Goal: Task Accomplishment & Management: Manage account settings

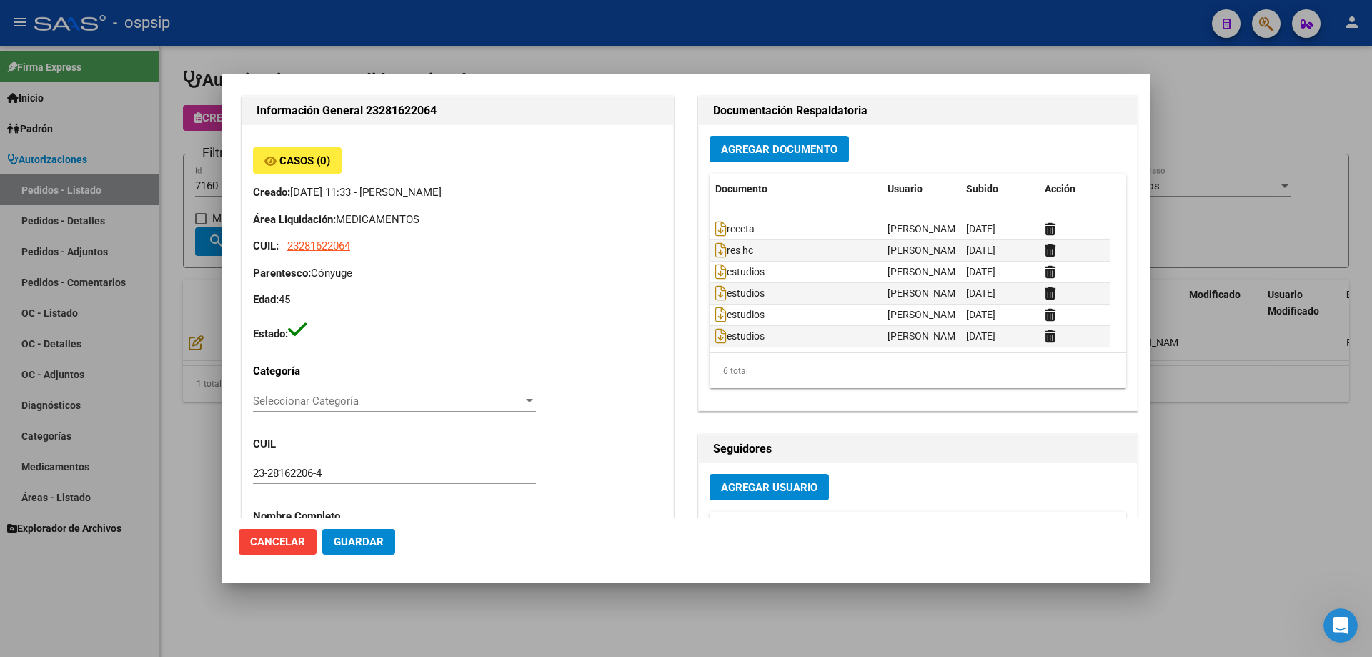
scroll to position [71, 0]
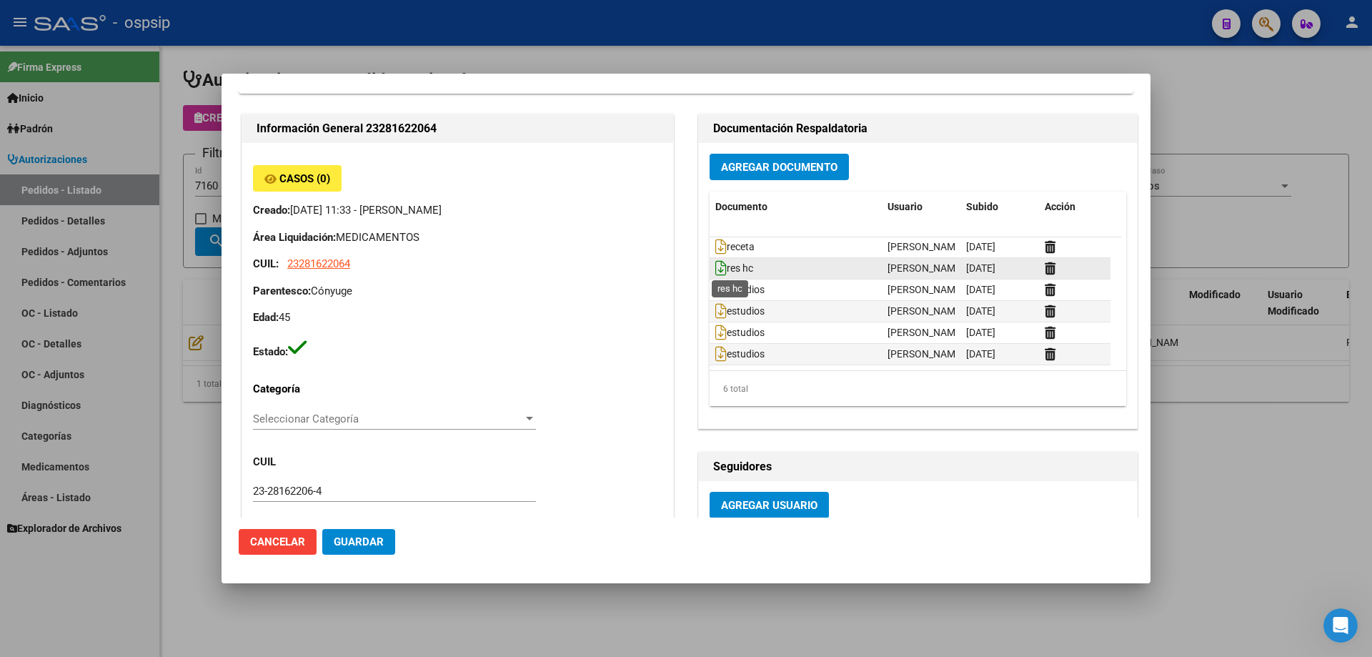
click at [716, 269] on icon at bounding box center [720, 268] width 11 height 16
click at [715, 251] on icon at bounding box center [720, 247] width 11 height 16
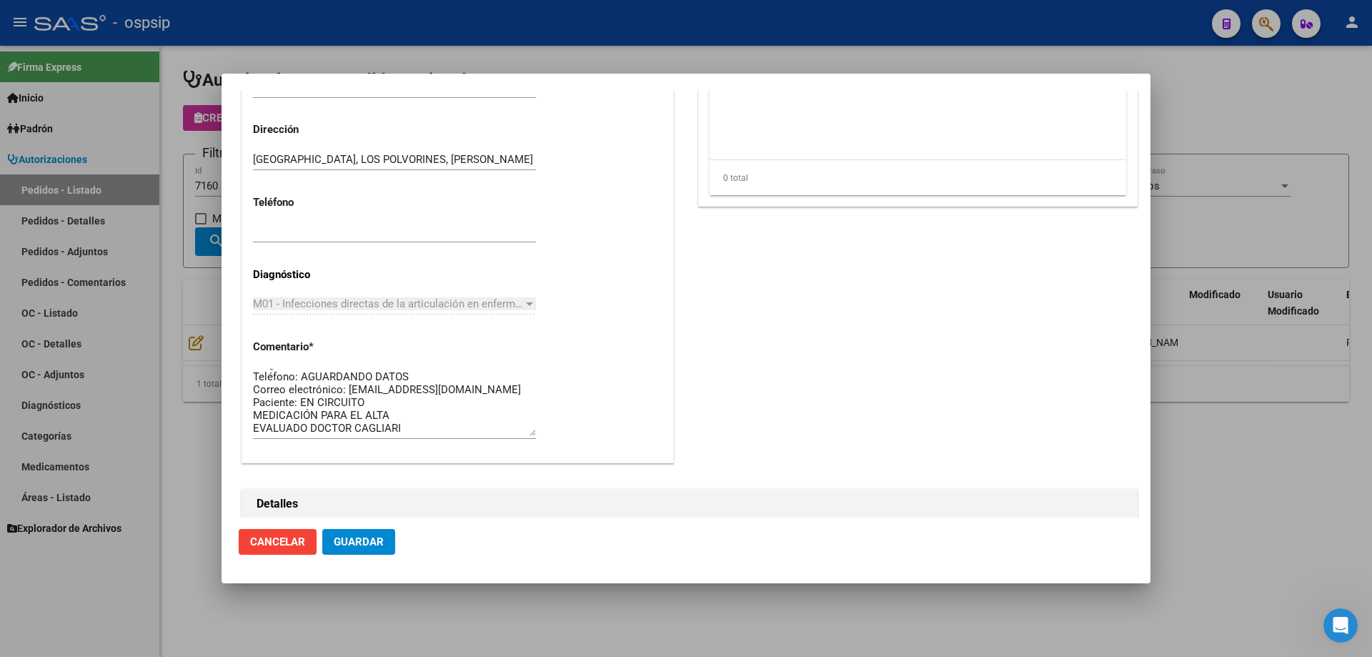
scroll to position [643, 0]
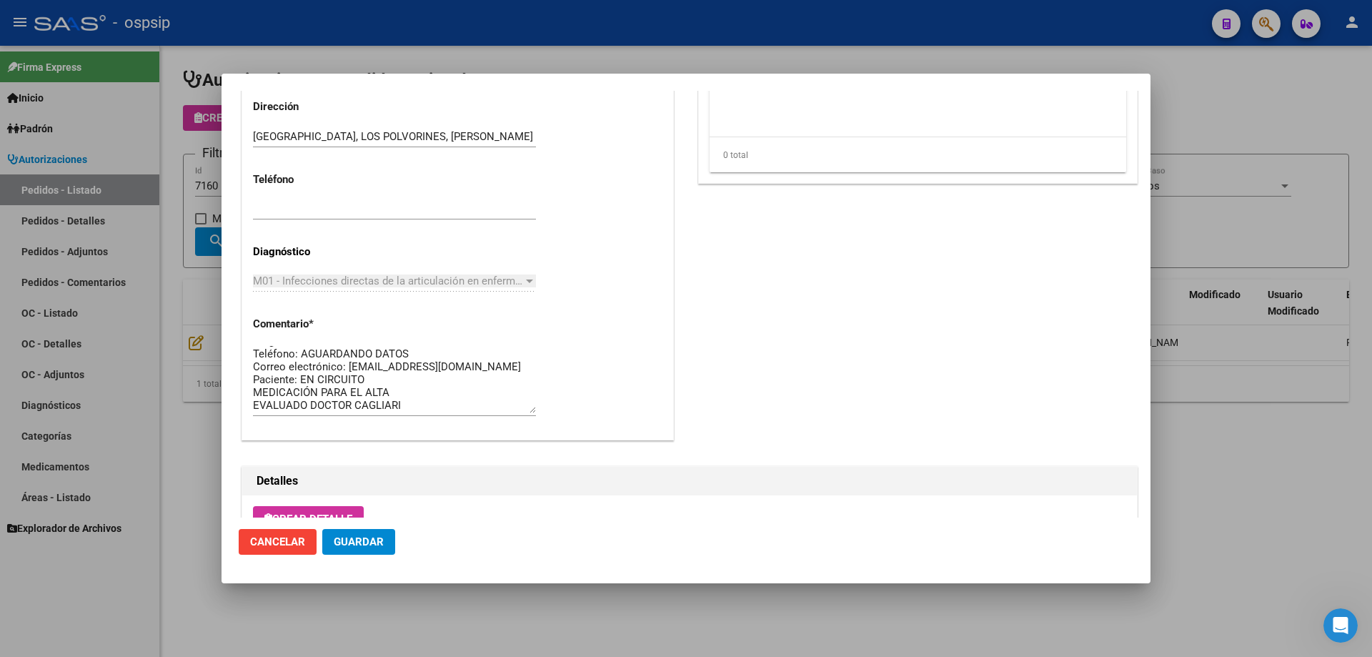
drag, startPoint x: 157, startPoint y: 158, endPoint x: 228, endPoint y: 166, distance: 71.2
click at [162, 158] on div at bounding box center [686, 328] width 1372 height 657
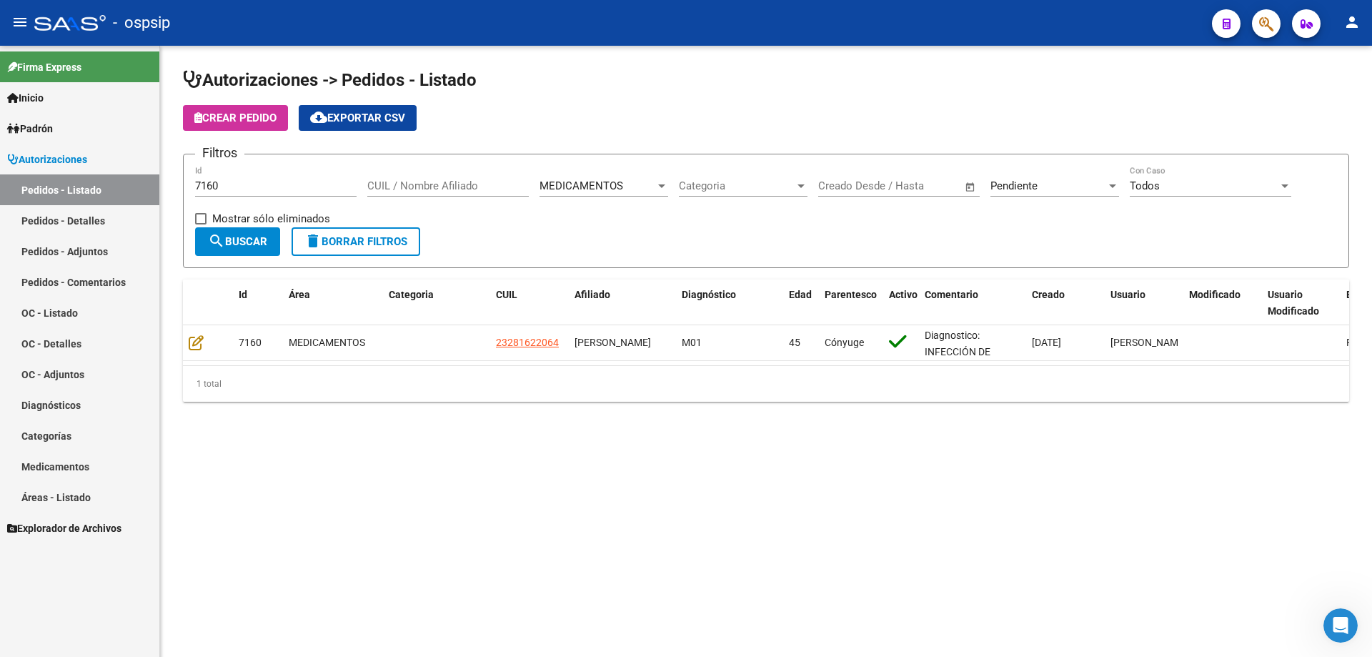
click at [256, 241] on span "search Buscar" at bounding box center [237, 241] width 59 height 13
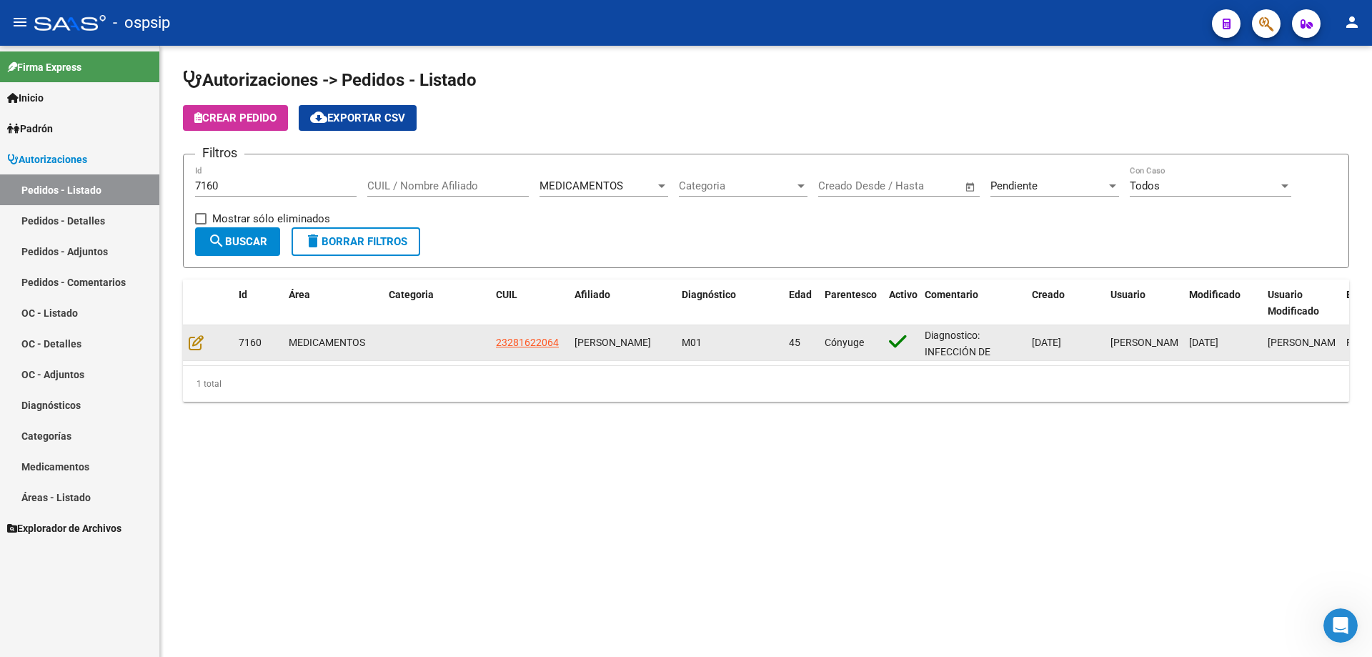
click at [199, 333] on datatable-body-cell at bounding box center [208, 342] width 50 height 35
click at [199, 338] on datatable-body-cell at bounding box center [208, 342] width 50 height 35
click at [199, 338] on icon at bounding box center [196, 342] width 15 height 16
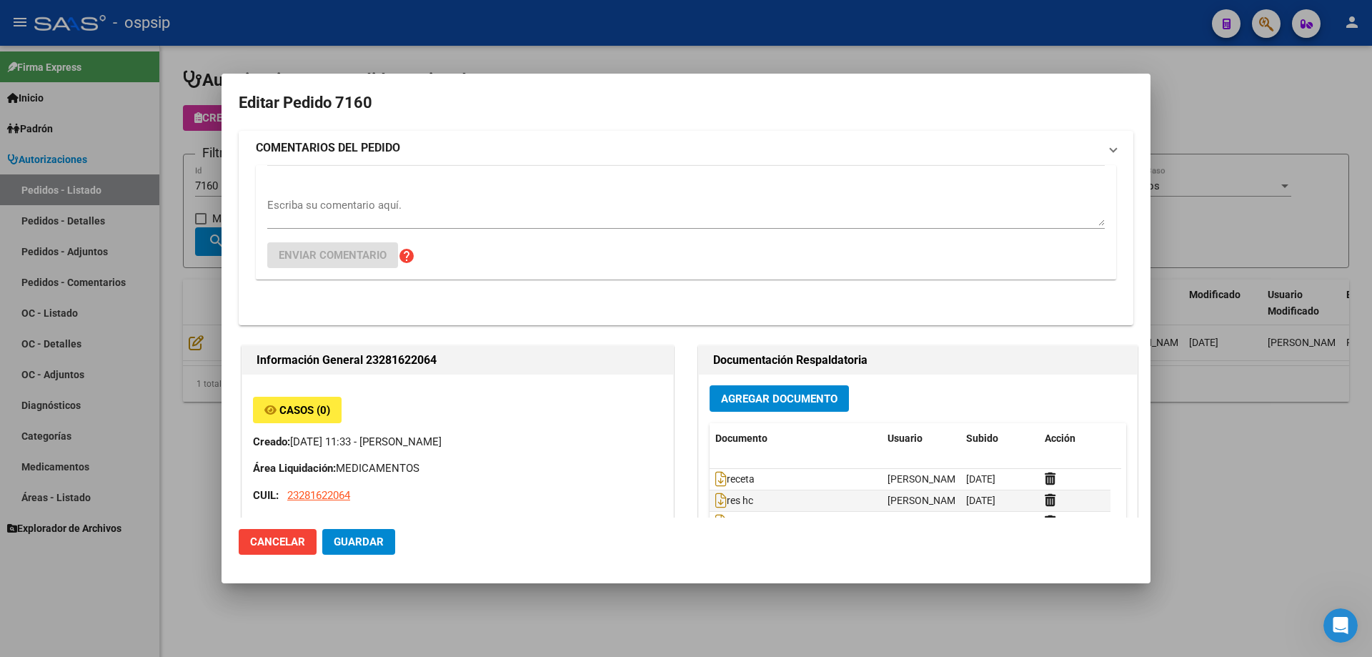
type input "[GEOGRAPHIC_DATA], LOS POLVORINES, [PERSON_NAME] 1920"
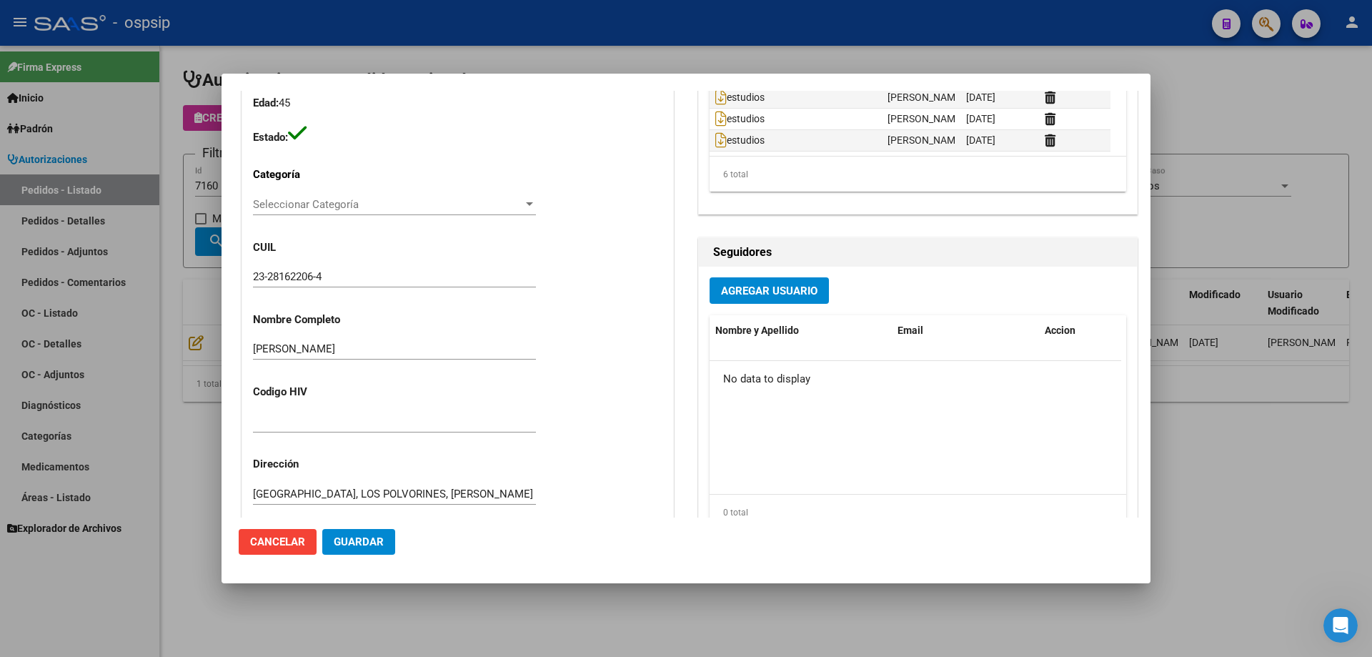
scroll to position [71, 0]
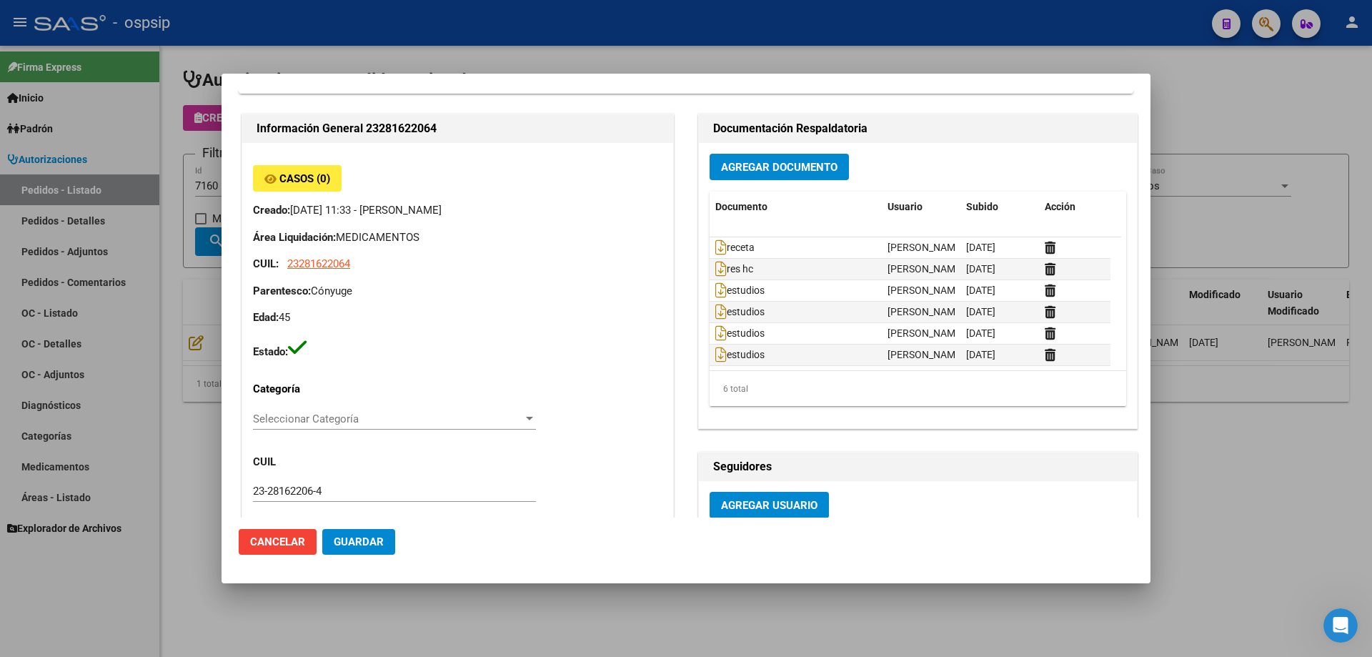
click at [201, 377] on div at bounding box center [686, 328] width 1372 height 657
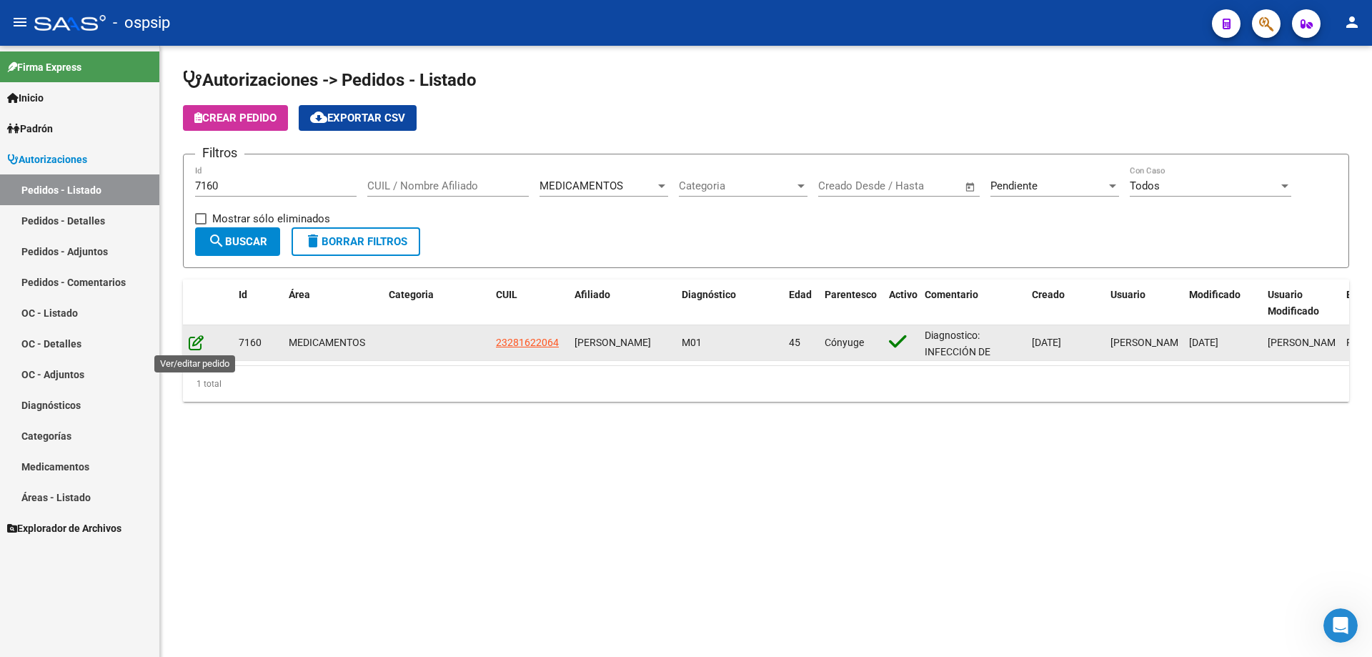
click at [200, 339] on icon at bounding box center [196, 342] width 15 height 16
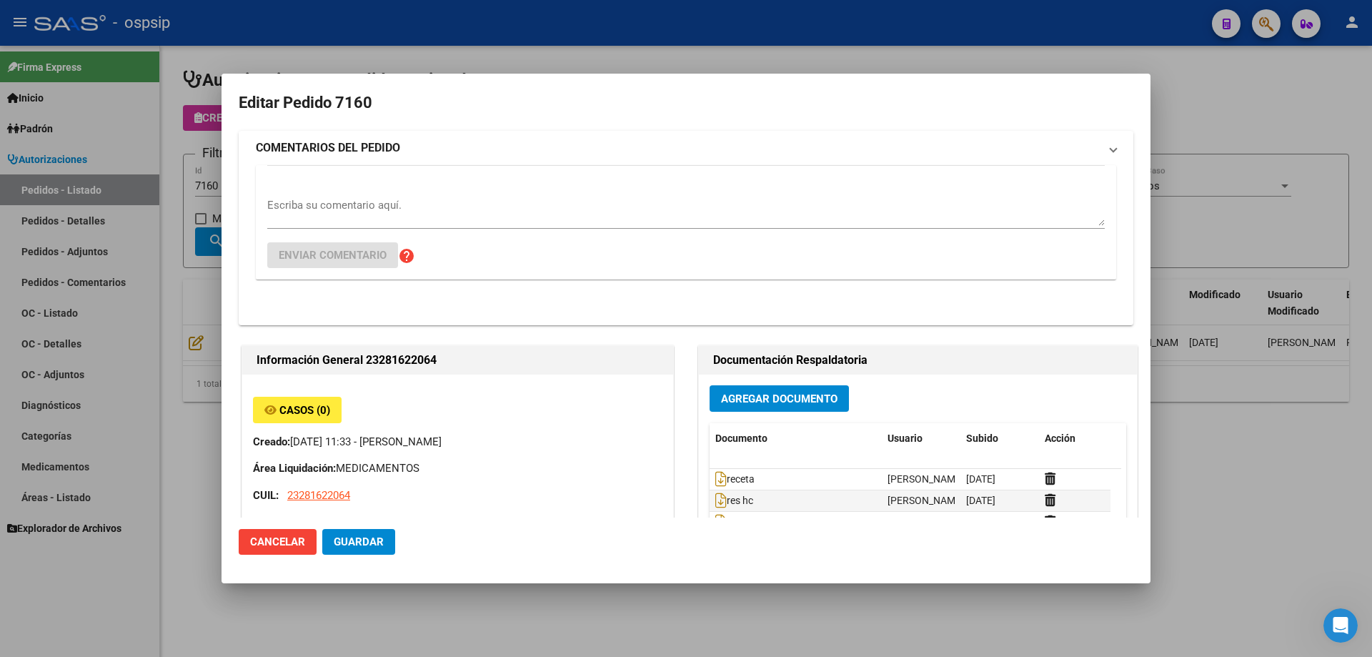
type input "[GEOGRAPHIC_DATA], LOS POLVORINES, [PERSON_NAME] 1920"
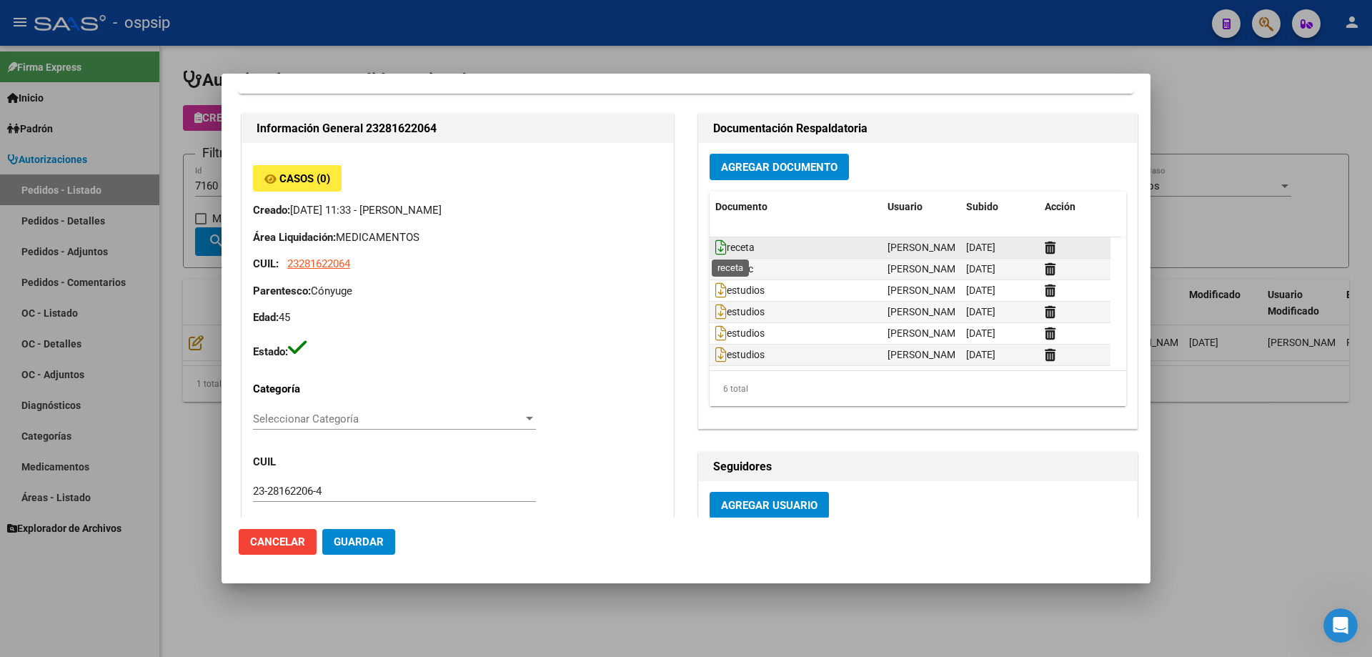
click at [715, 245] on icon at bounding box center [720, 247] width 11 height 16
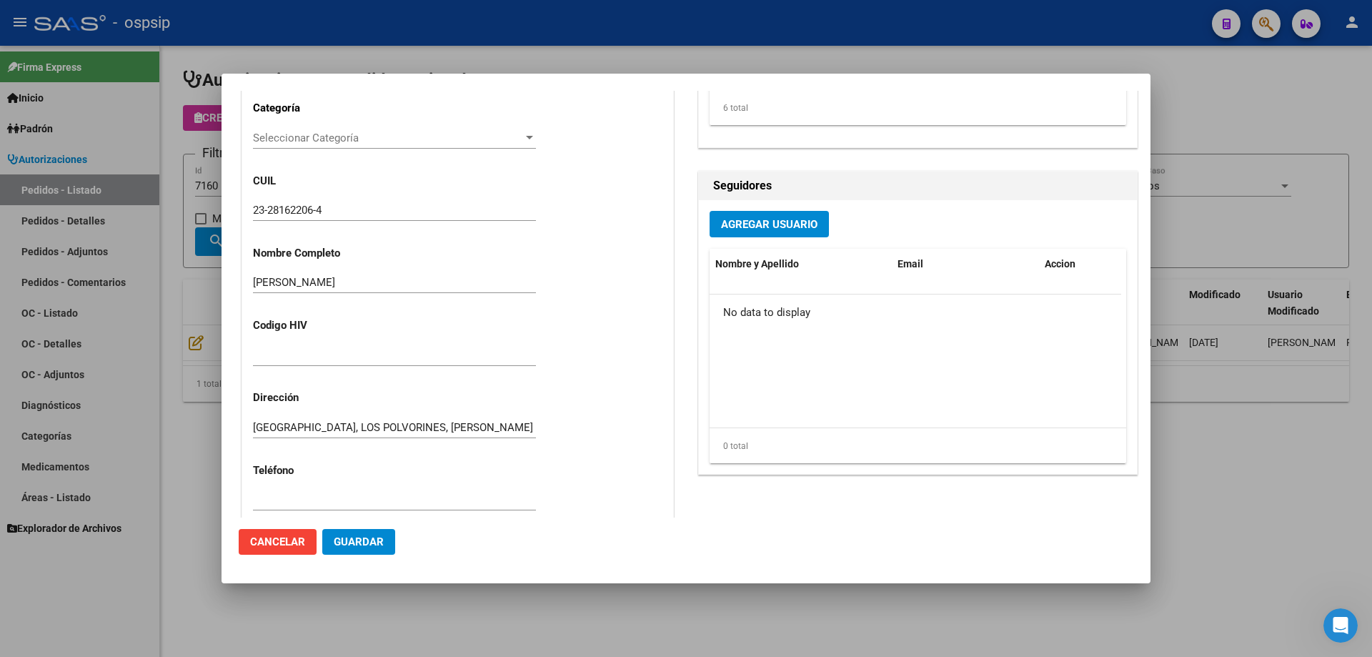
scroll to position [429, 0]
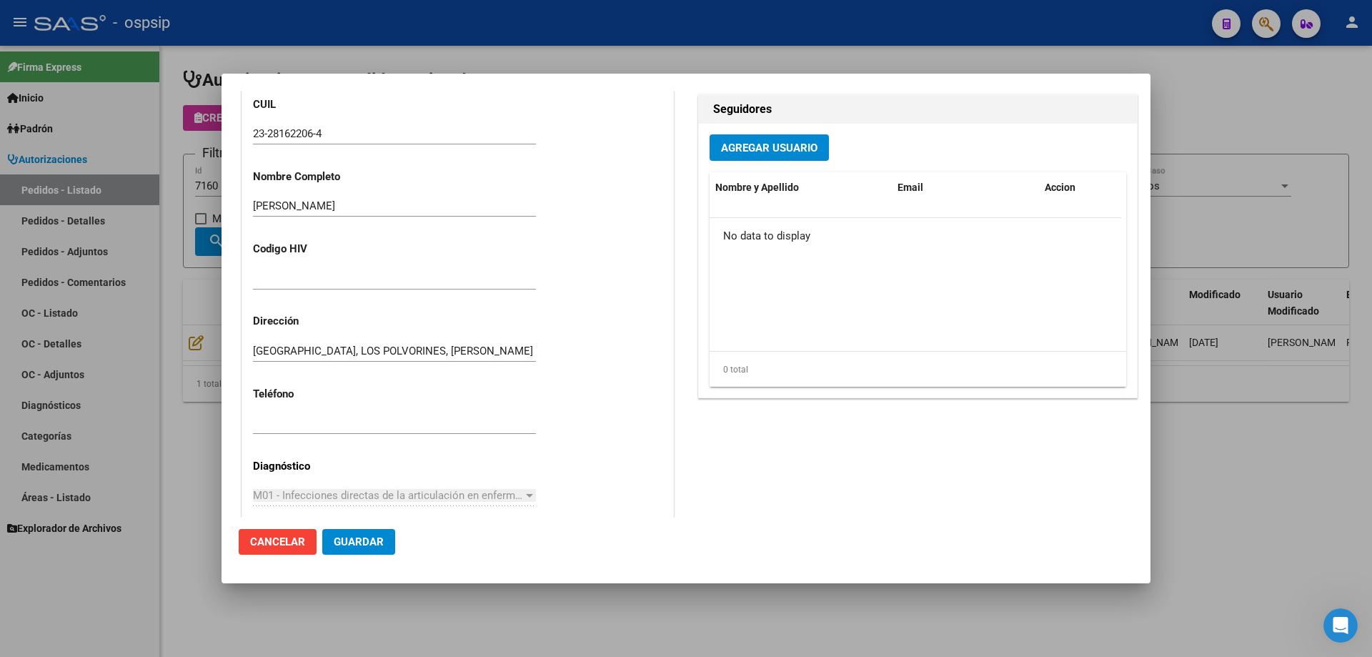
click at [155, 313] on div at bounding box center [686, 328] width 1372 height 657
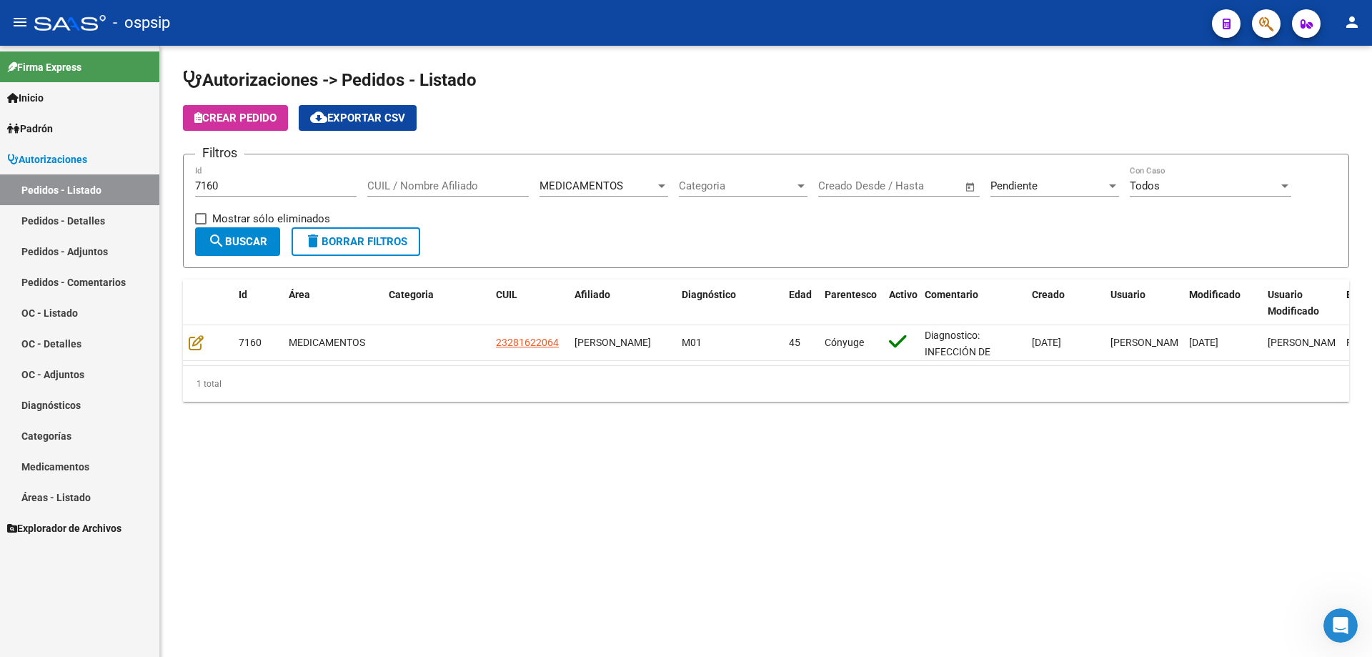
click at [339, 242] on span "delete Borrar Filtros" at bounding box center [355, 241] width 103 height 13
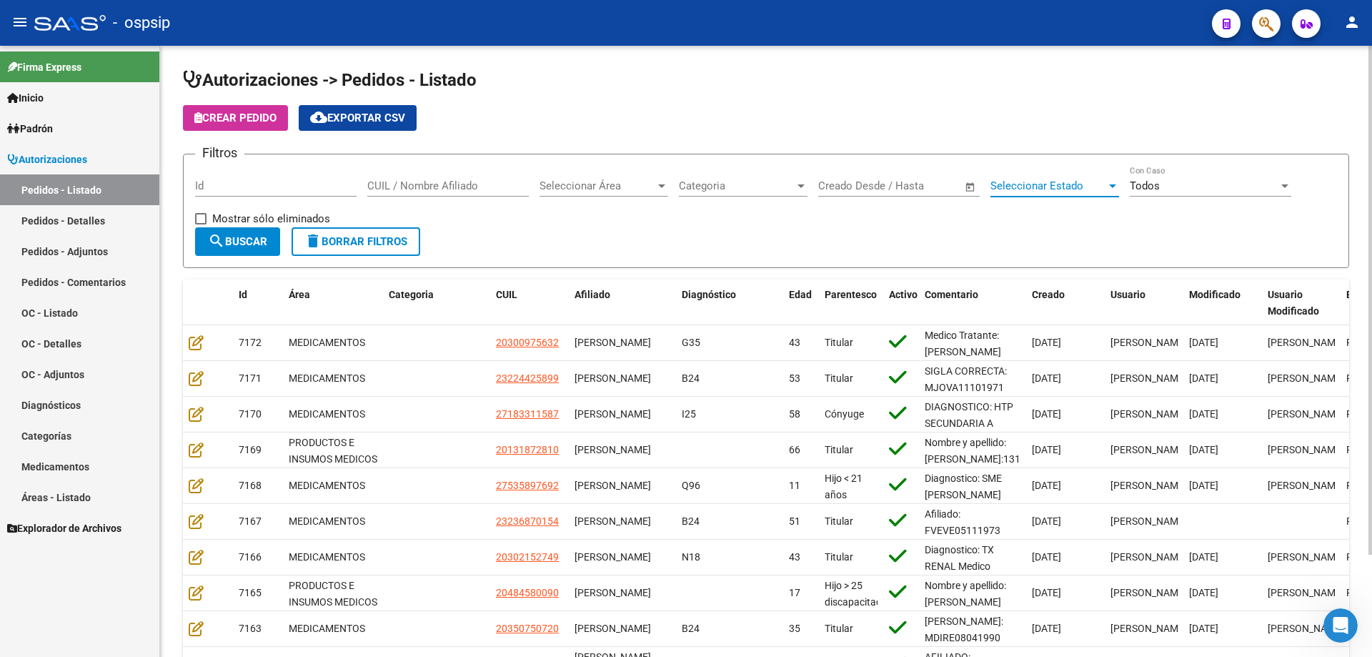
click at [1026, 182] on span "Seleccionar Estado" at bounding box center [1048, 185] width 116 height 13
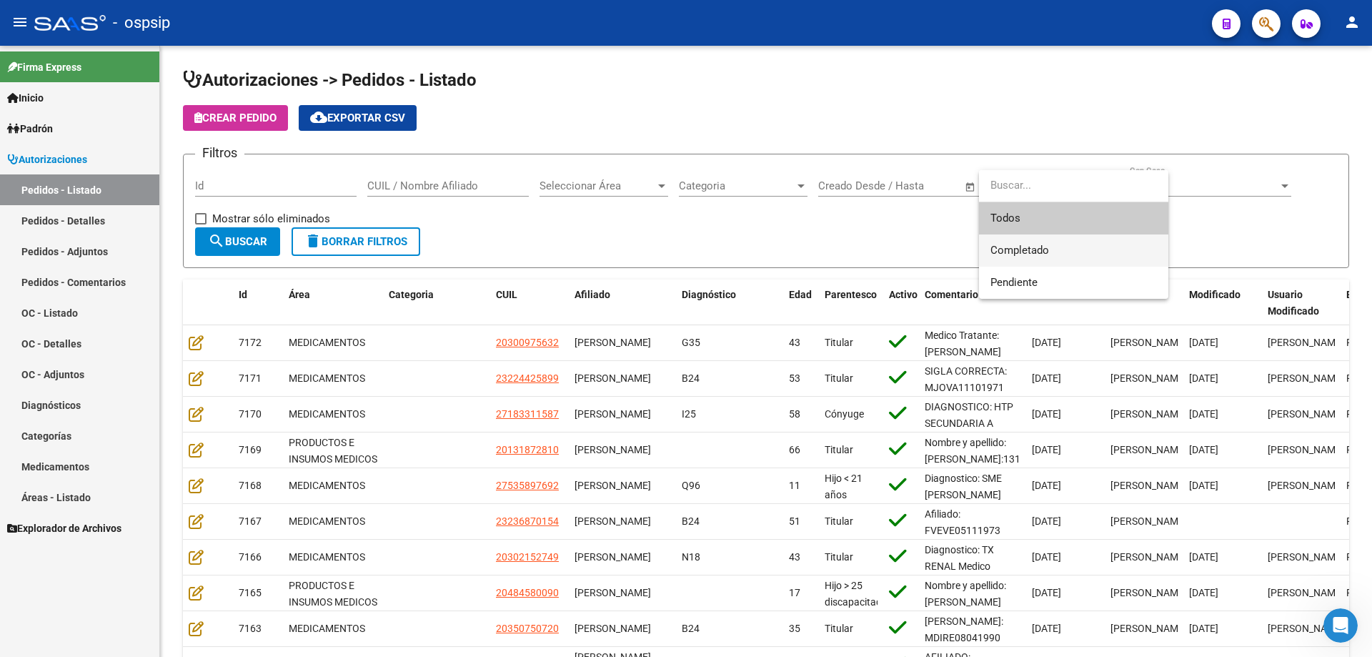
click at [1013, 246] on span "Completado" at bounding box center [1019, 250] width 59 height 13
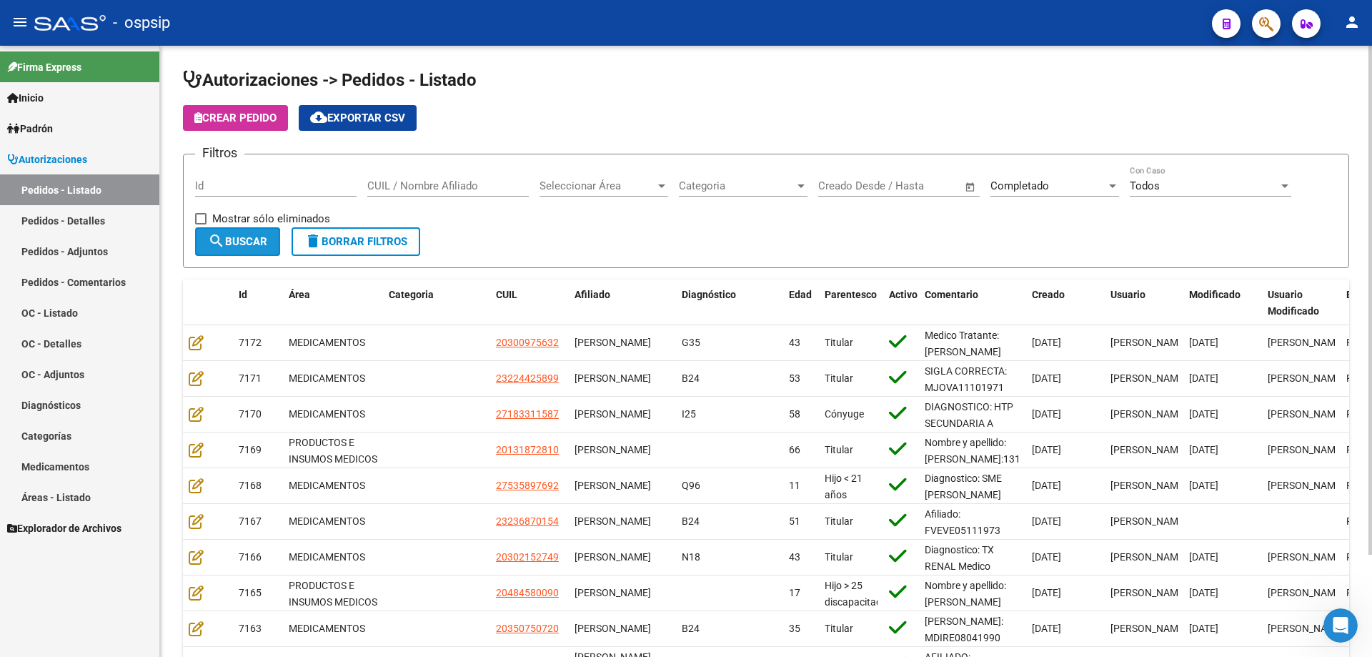
click at [267, 244] on span "search Buscar" at bounding box center [237, 241] width 59 height 13
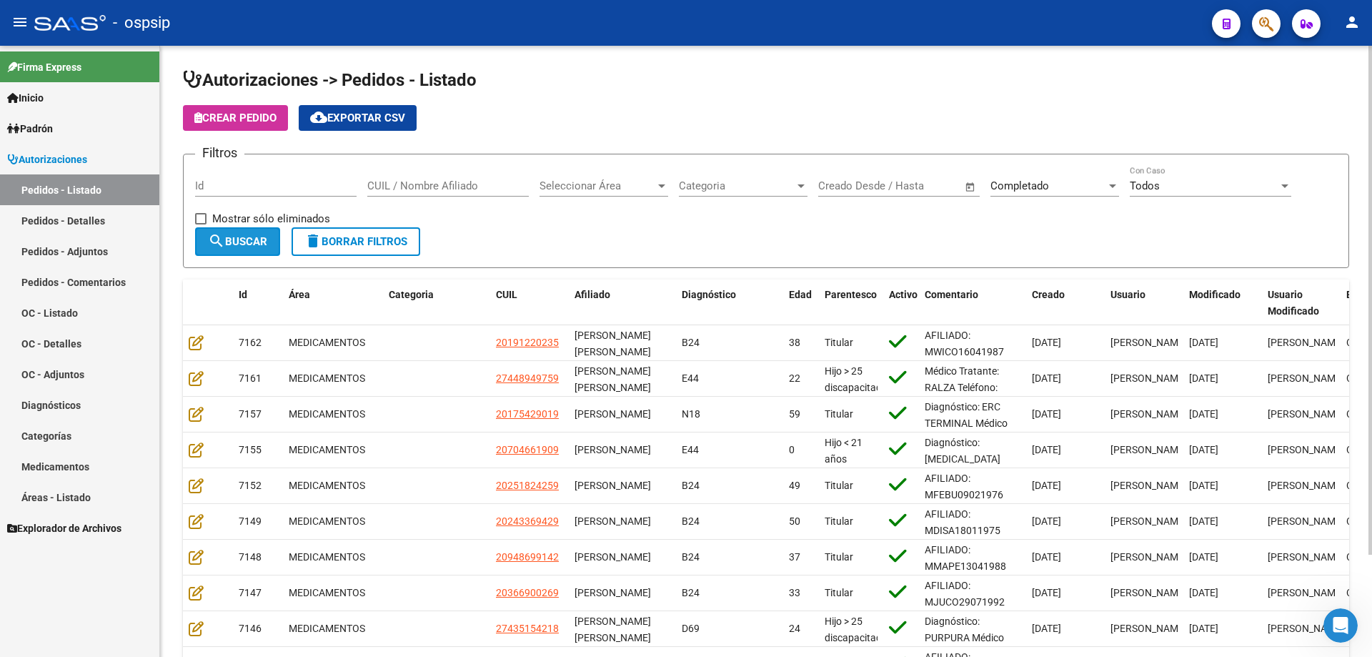
click at [260, 240] on span "search Buscar" at bounding box center [237, 241] width 59 height 13
click at [351, 123] on span "cloud_download Exportar CSV" at bounding box center [357, 117] width 95 height 13
click at [76, 216] on link "Pedidos - Detalles" at bounding box center [79, 220] width 159 height 31
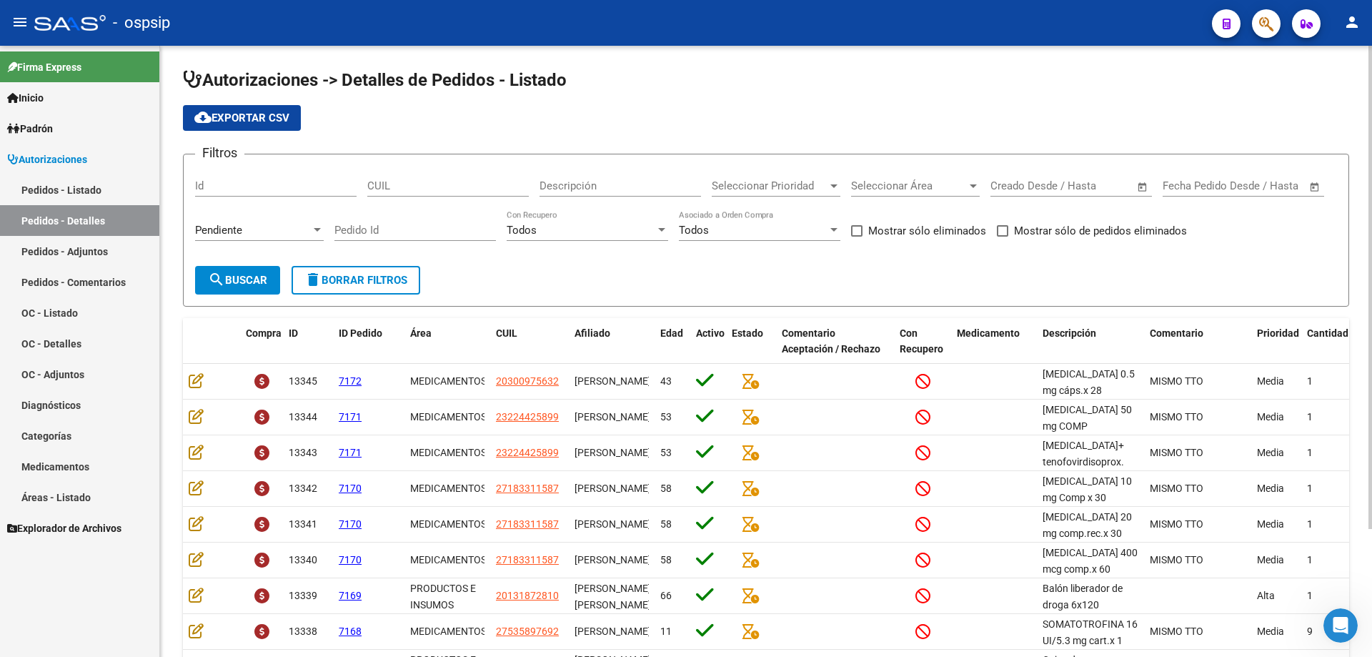
click at [255, 224] on div "Pendiente" at bounding box center [253, 230] width 116 height 13
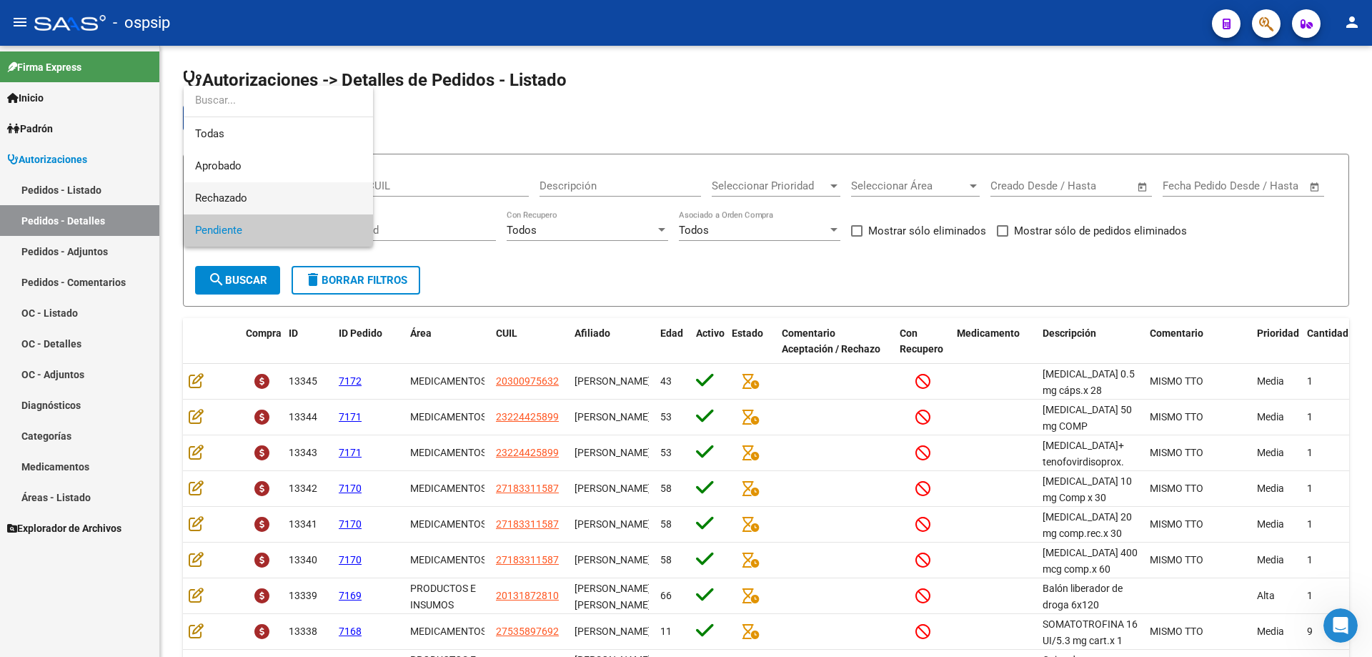
click at [255, 191] on span "Rechazado" at bounding box center [278, 198] width 166 height 32
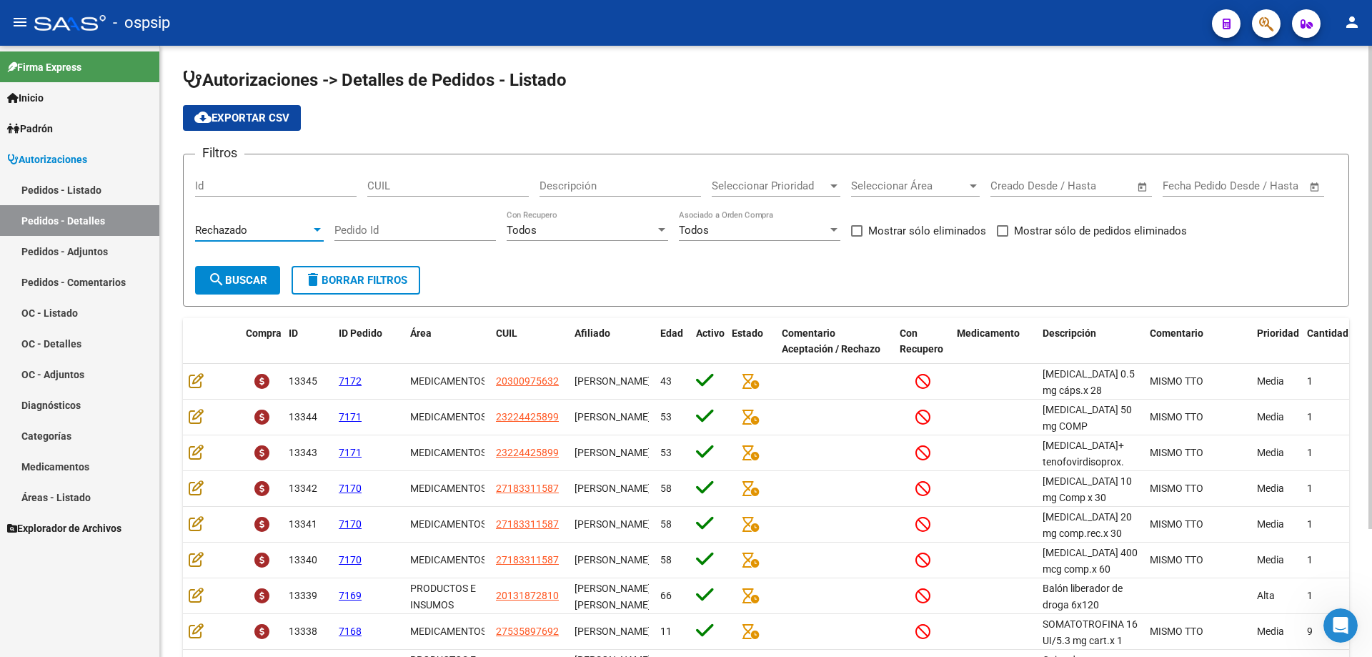
click at [235, 241] on div "Rechazado Seleccionar Estado" at bounding box center [259, 232] width 129 height 44
click at [238, 231] on span "Rechazado" at bounding box center [221, 230] width 52 height 13
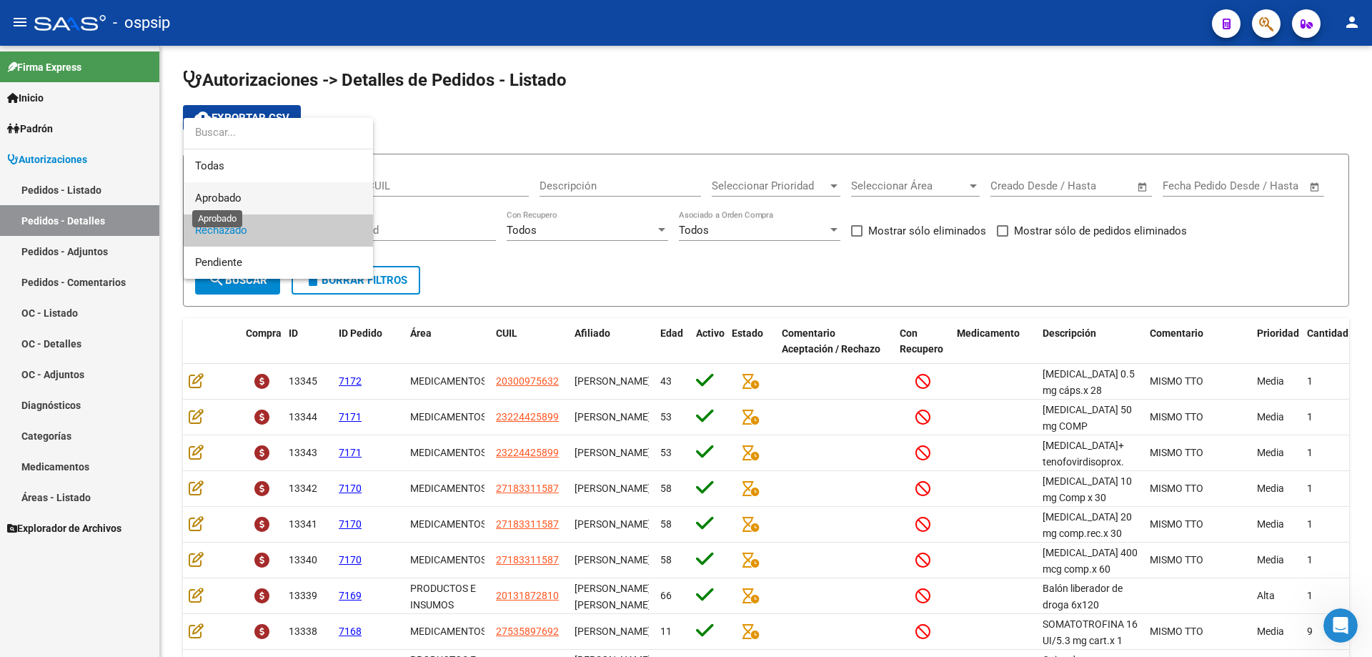
click at [236, 189] on span "Aprobado" at bounding box center [278, 198] width 166 height 32
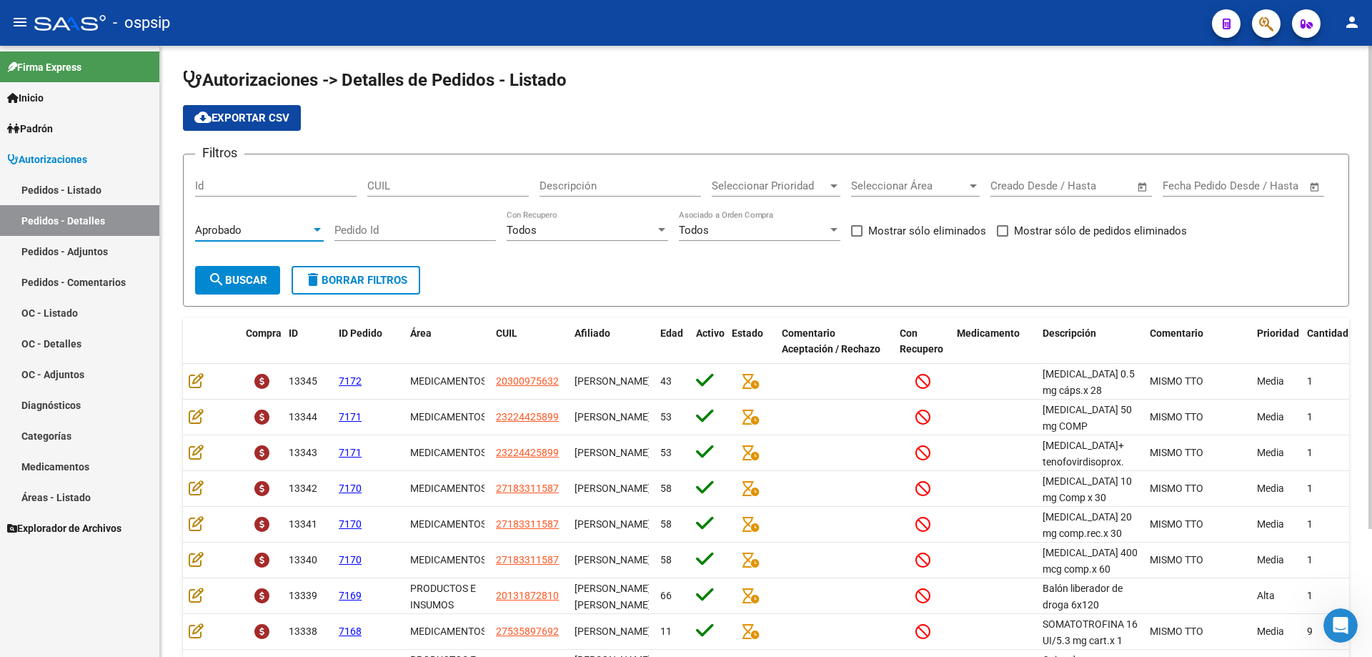
click at [234, 276] on span "search Buscar" at bounding box center [237, 280] width 59 height 13
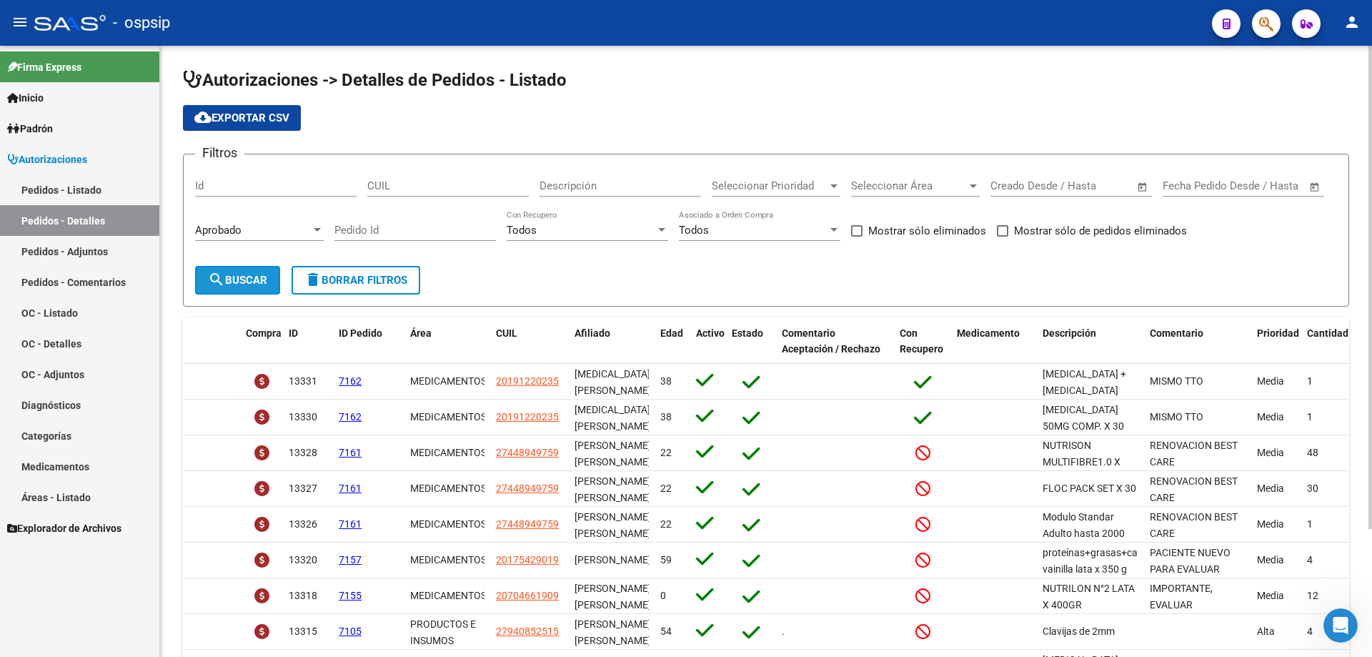
click at [232, 277] on span "search Buscar" at bounding box center [237, 280] width 59 height 13
click at [246, 122] on span "cloud_download Exportar CSV" at bounding box center [241, 117] width 95 height 13
